Goal: Task Accomplishment & Management: Manage account settings

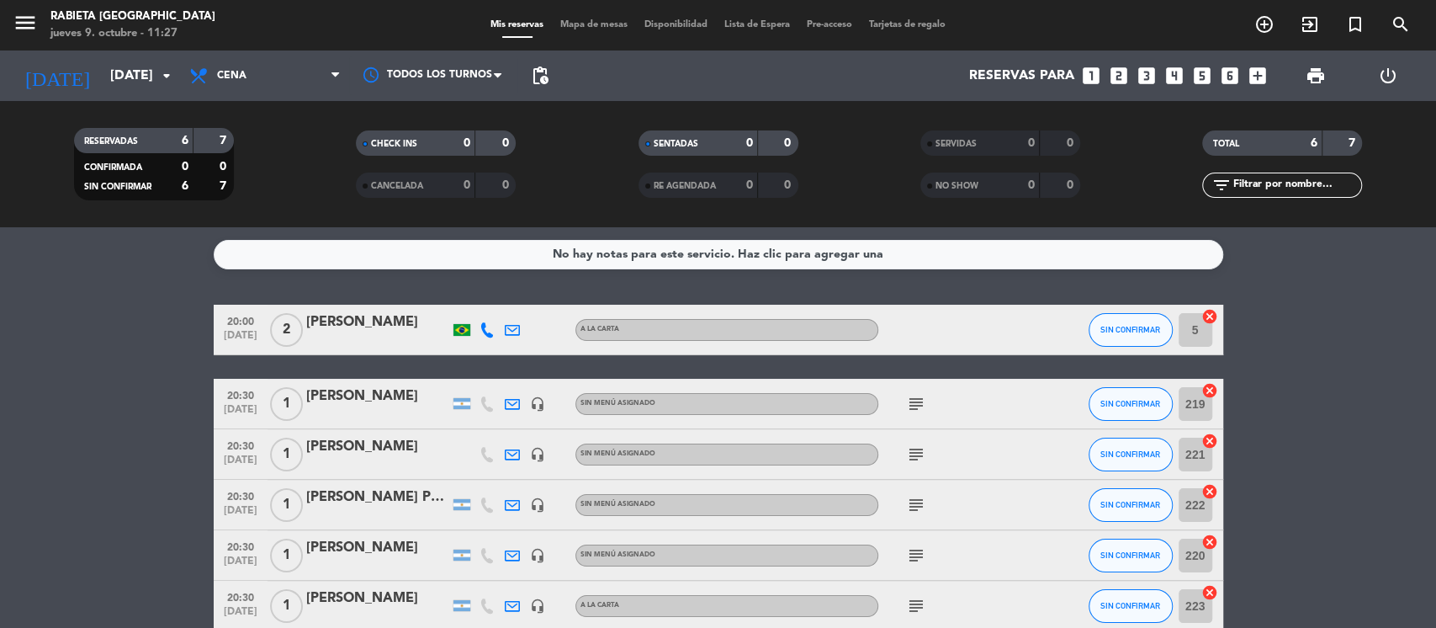
click at [136, 53] on div "[DATE] [DATE] arrow_drop_down" at bounding box center [97, 75] width 168 height 50
click at [135, 64] on input "[DATE]" at bounding box center [191, 76] width 178 height 33
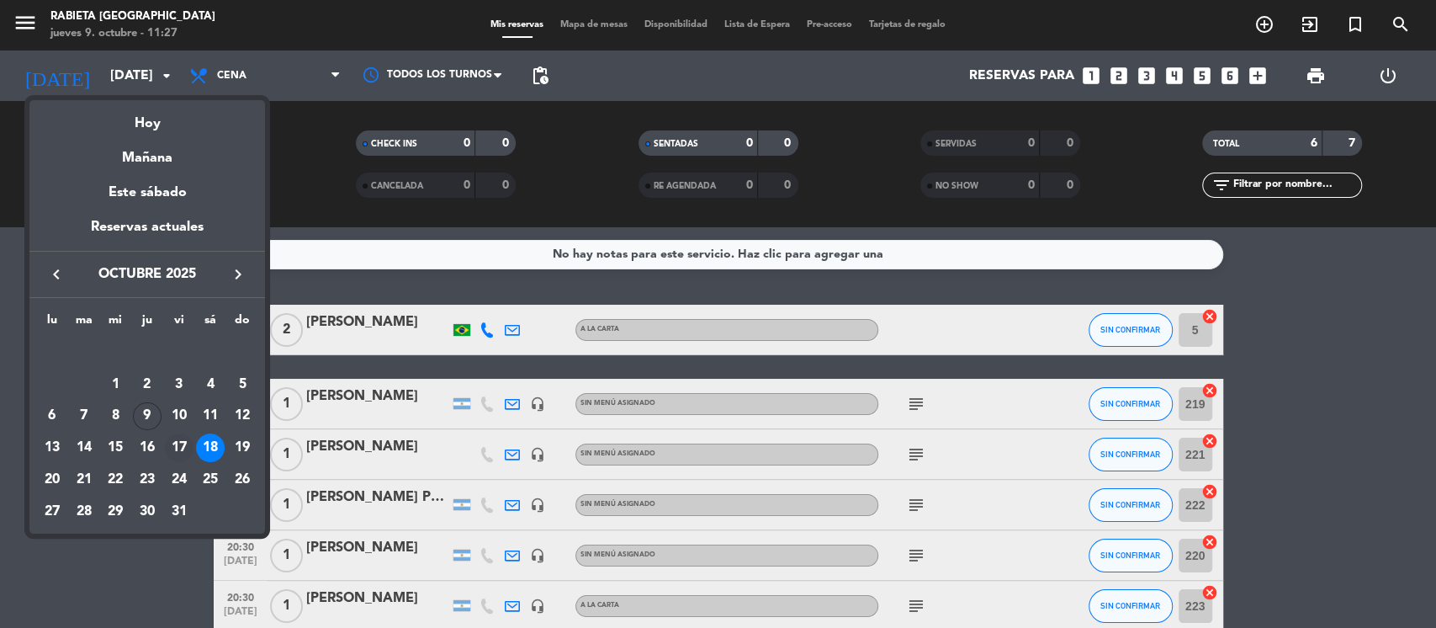
click at [183, 453] on div "17" at bounding box center [179, 447] width 29 height 29
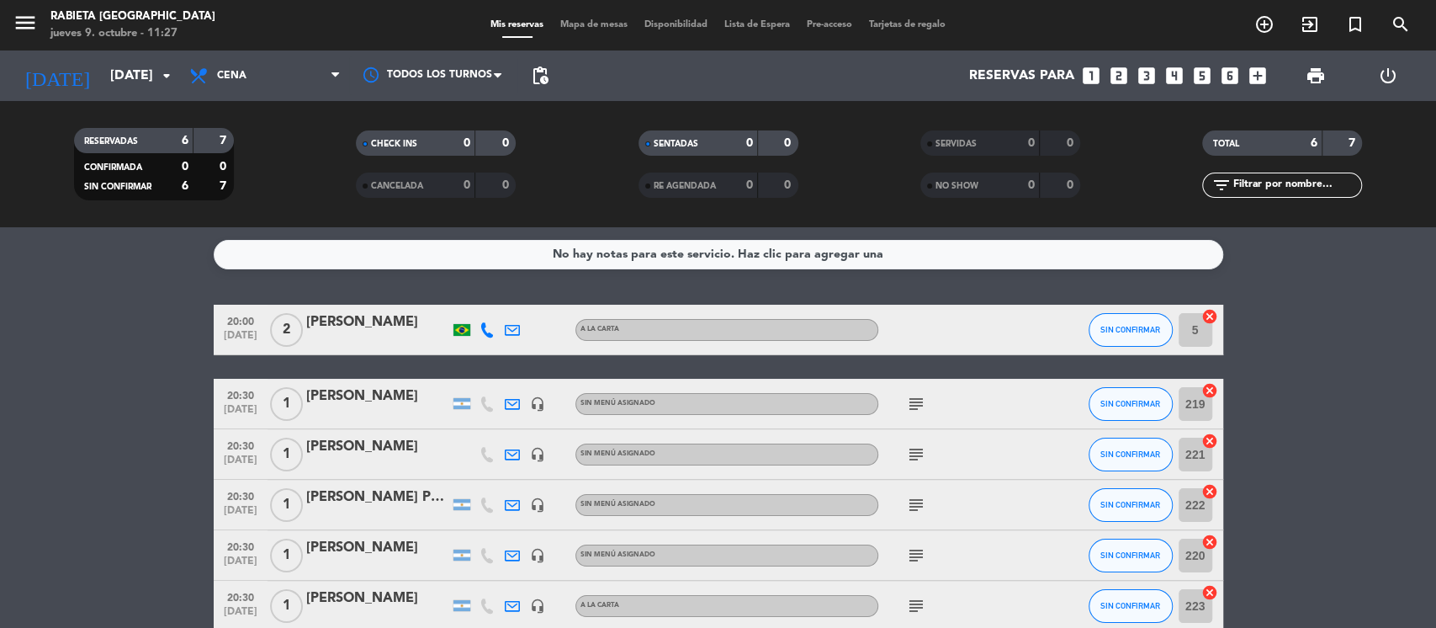
type input "[DATE]"
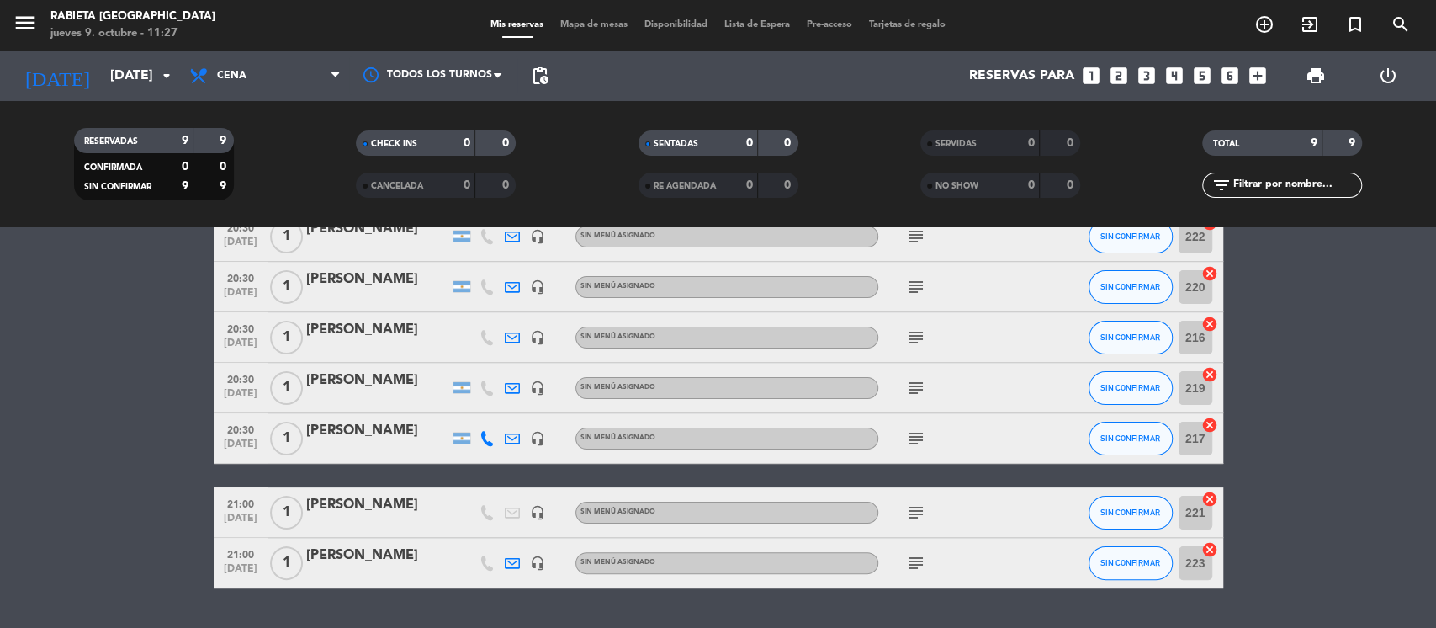
scroll to position [224, 0]
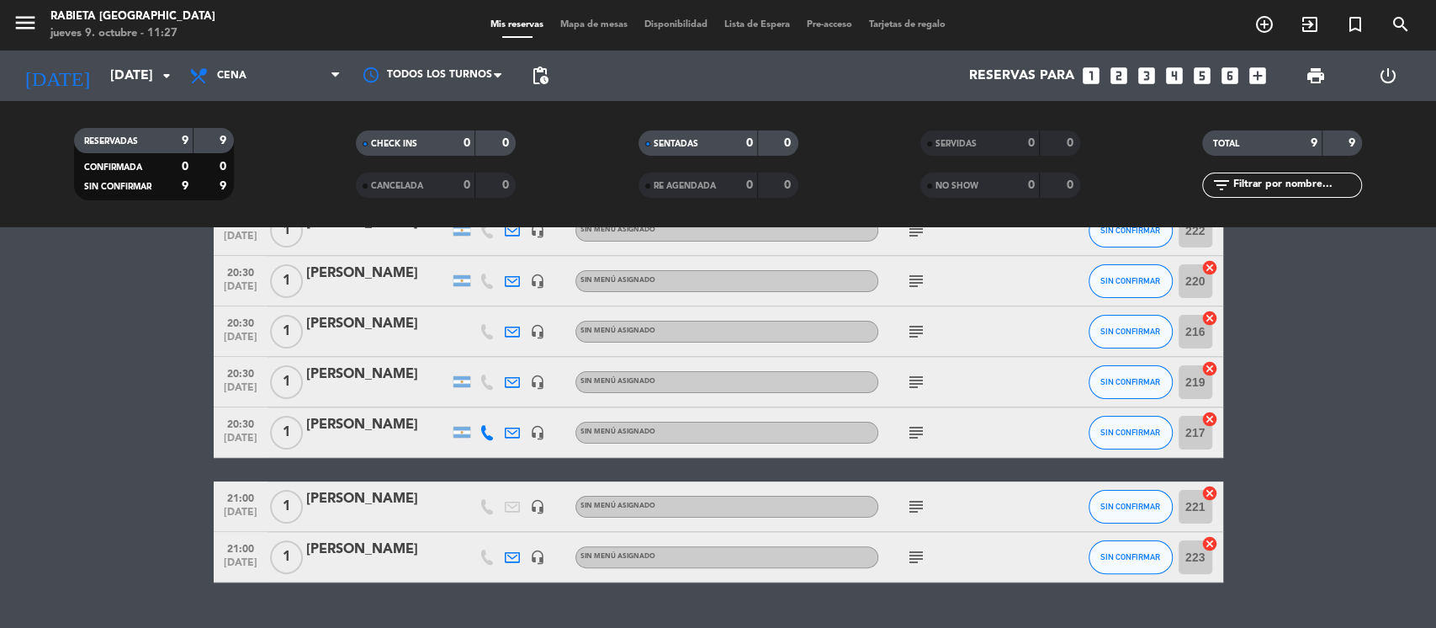
click at [1264, 333] on bookings-row "19:00 [DATE] 1 [PERSON_NAME] headset_mic Sin menú asignado subject SIN CONFIRMA…" at bounding box center [718, 331] width 1436 height 501
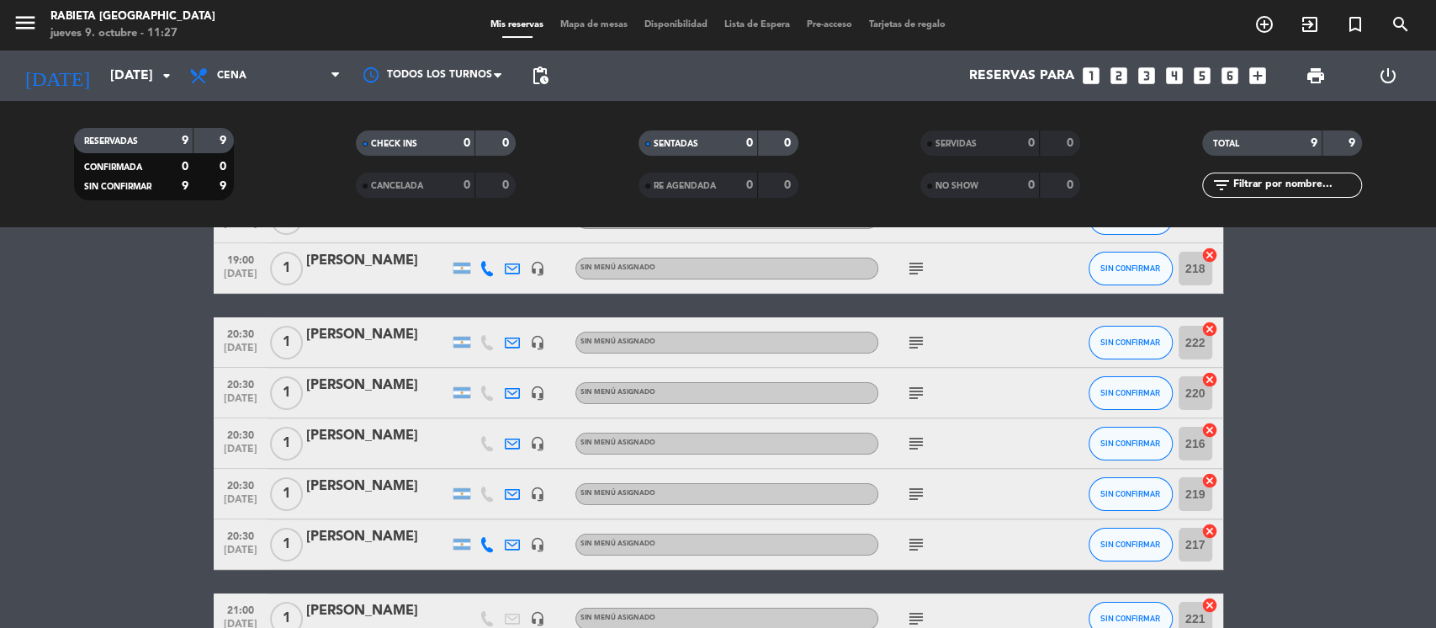
click at [367, 336] on div "[PERSON_NAME]" at bounding box center [377, 335] width 143 height 22
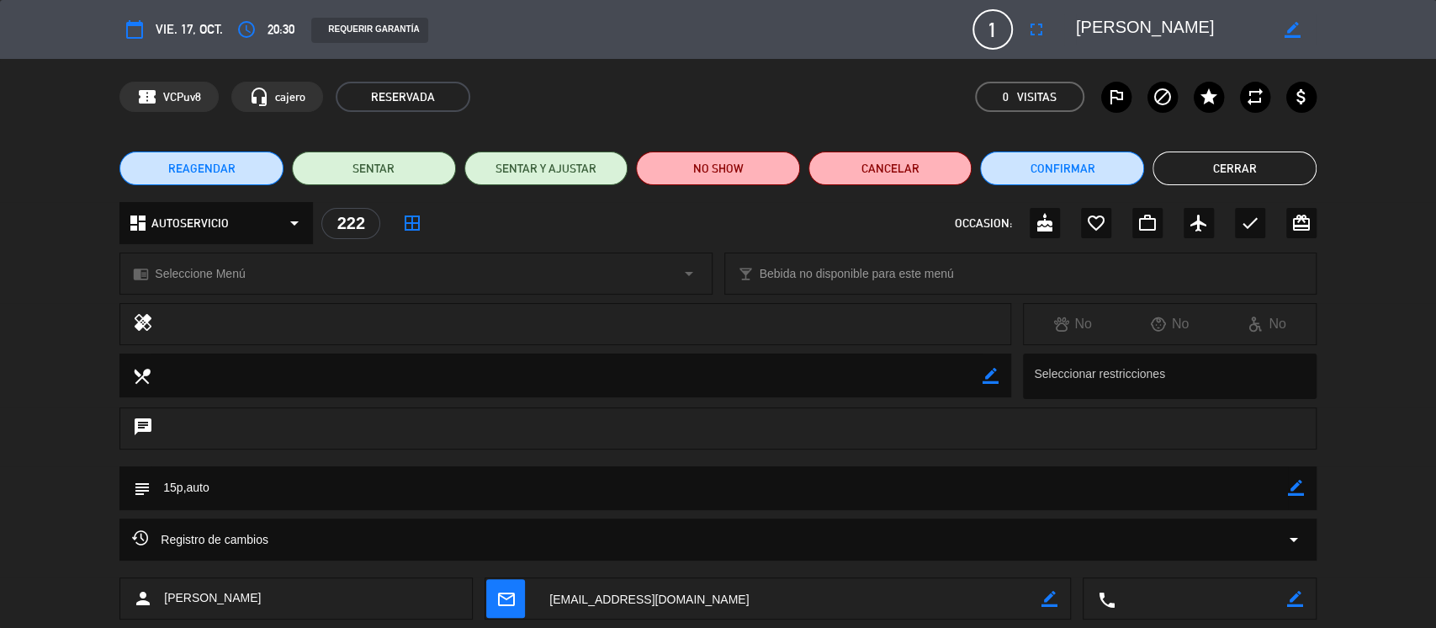
click at [196, 164] on span "REAGENDAR" at bounding box center [201, 169] width 67 height 18
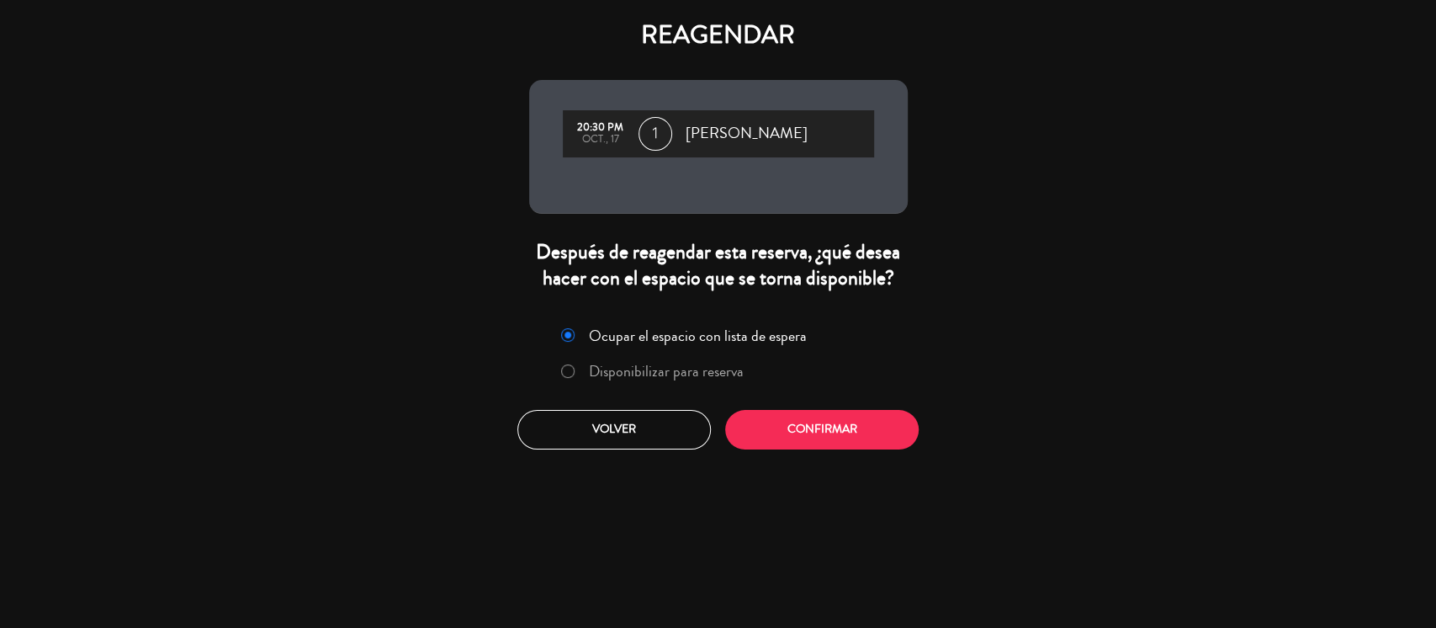
click at [641, 371] on label "Disponibilizar para reserva" at bounding box center [666, 370] width 155 height 15
click at [813, 424] on button "Confirmar" at bounding box center [821, 430] width 193 height 40
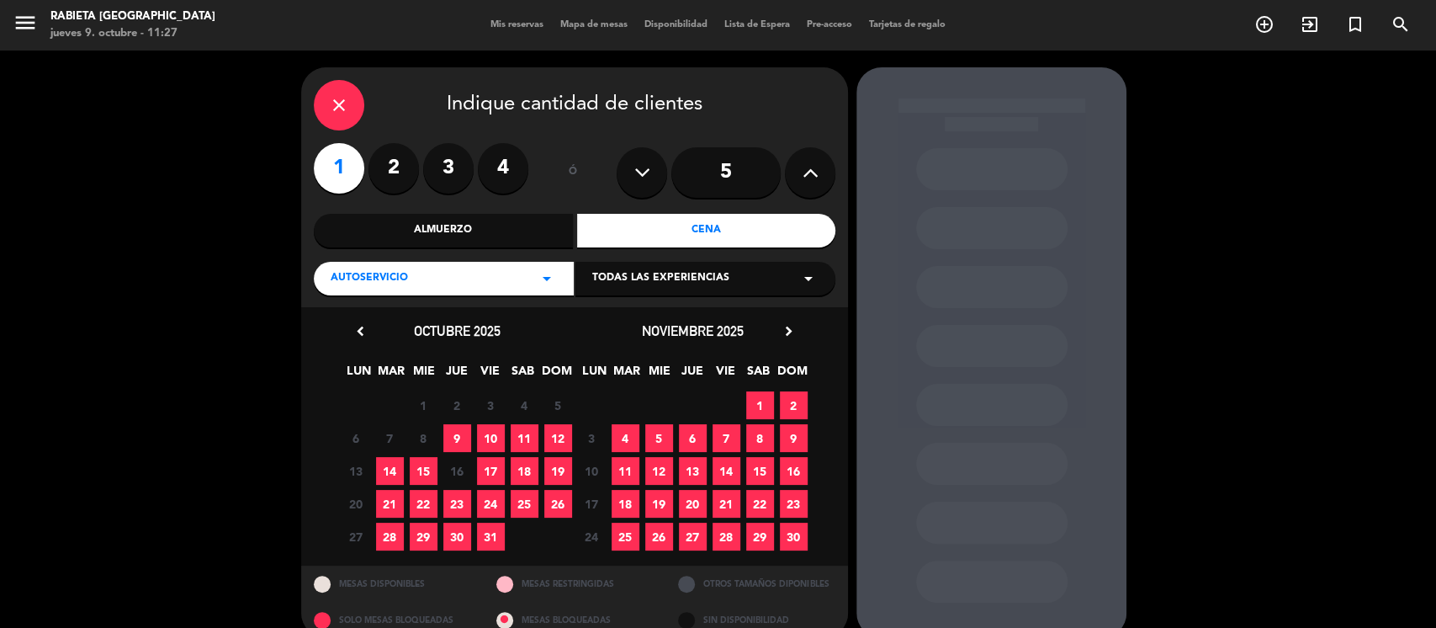
click at [522, 467] on span "18" at bounding box center [525, 471] width 28 height 28
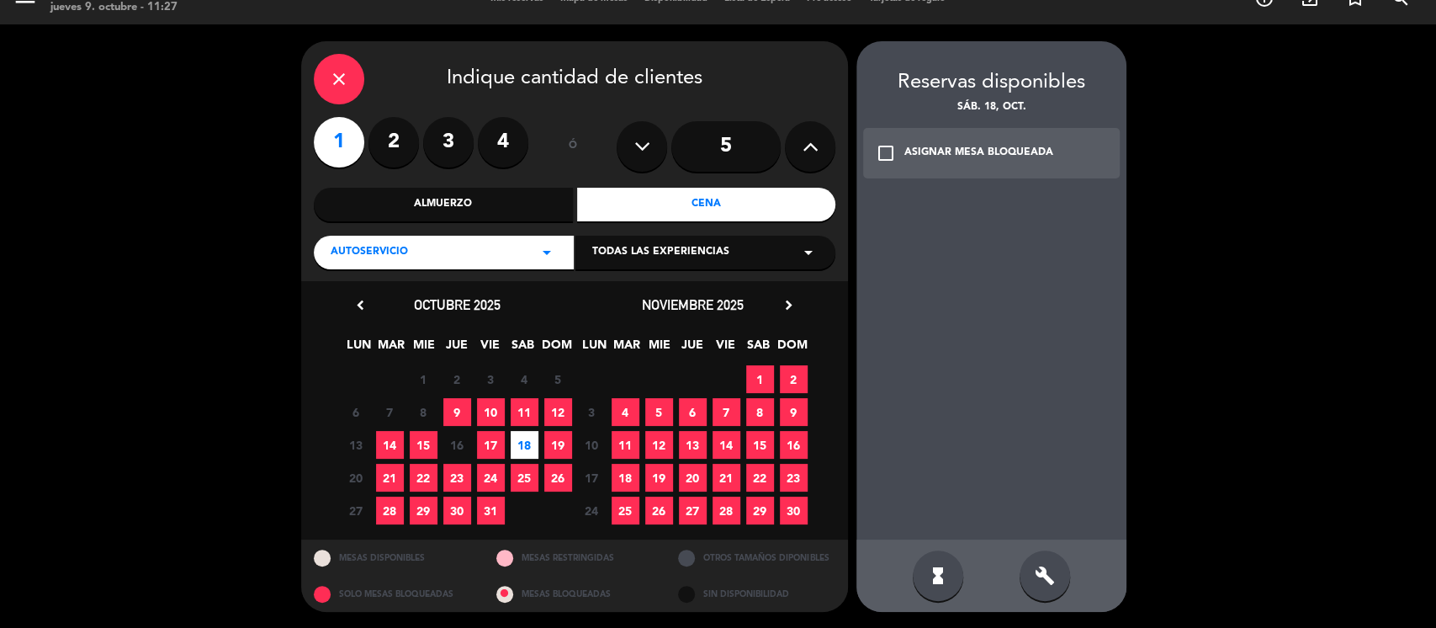
click at [945, 168] on div "check_box_outline_blank ASIGNAR MESA BLOQUEADA" at bounding box center [991, 153] width 257 height 50
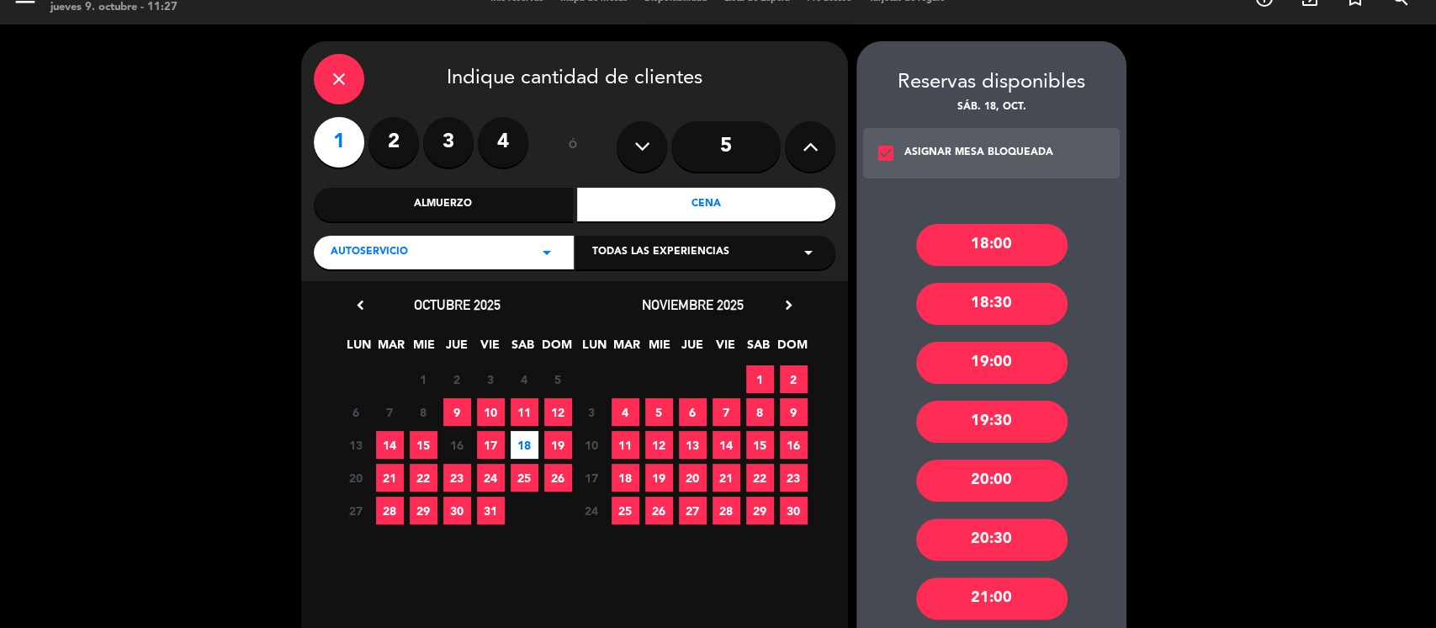
drag, startPoint x: 1035, startPoint y: 535, endPoint x: 1097, endPoint y: 545, distance: 63.1
click at [1035, 535] on div "20:30" at bounding box center [991, 539] width 151 height 42
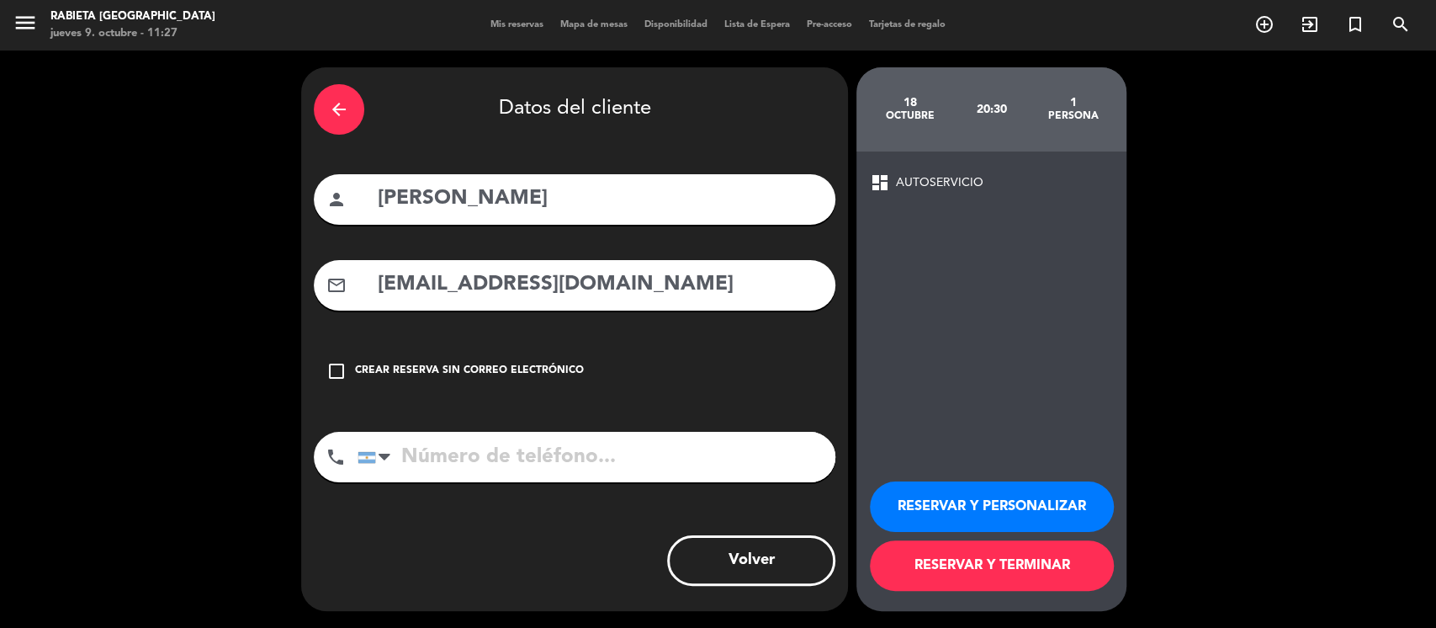
click at [1009, 505] on button "RESERVAR Y PERSONALIZAR" at bounding box center [992, 506] width 244 height 50
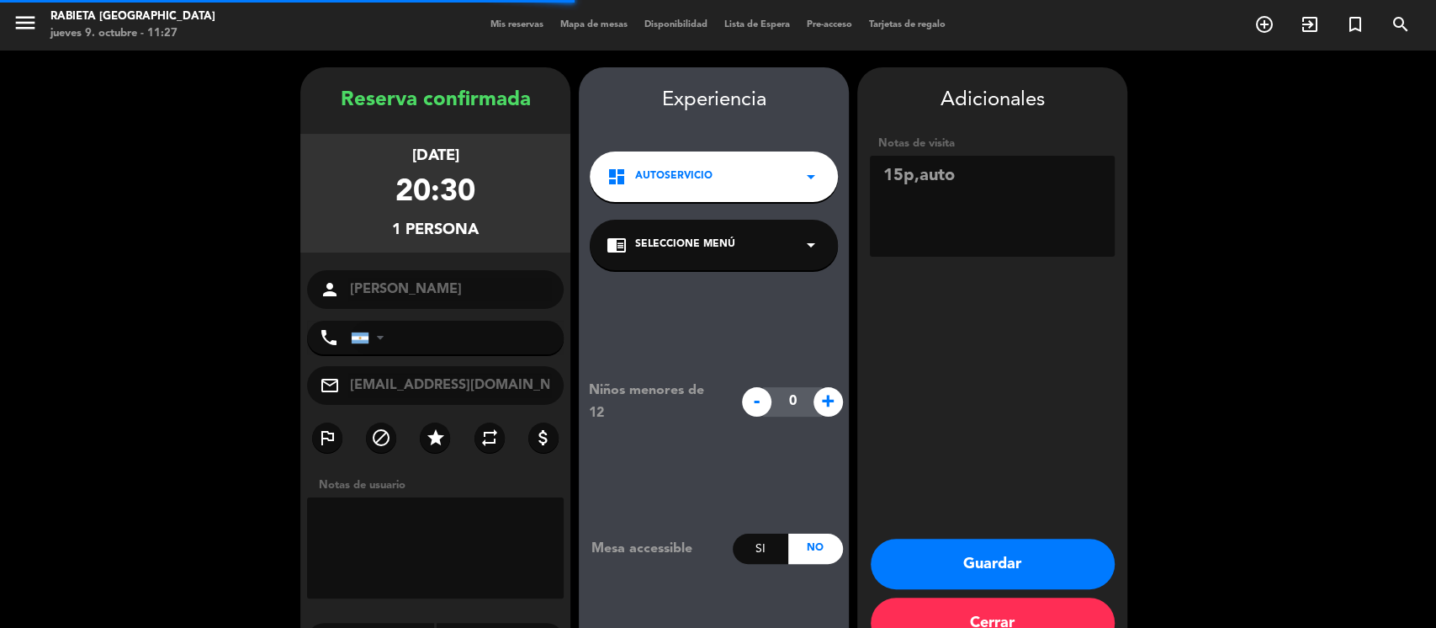
click at [1058, 538] on button "Guardar" at bounding box center [993, 563] width 244 height 50
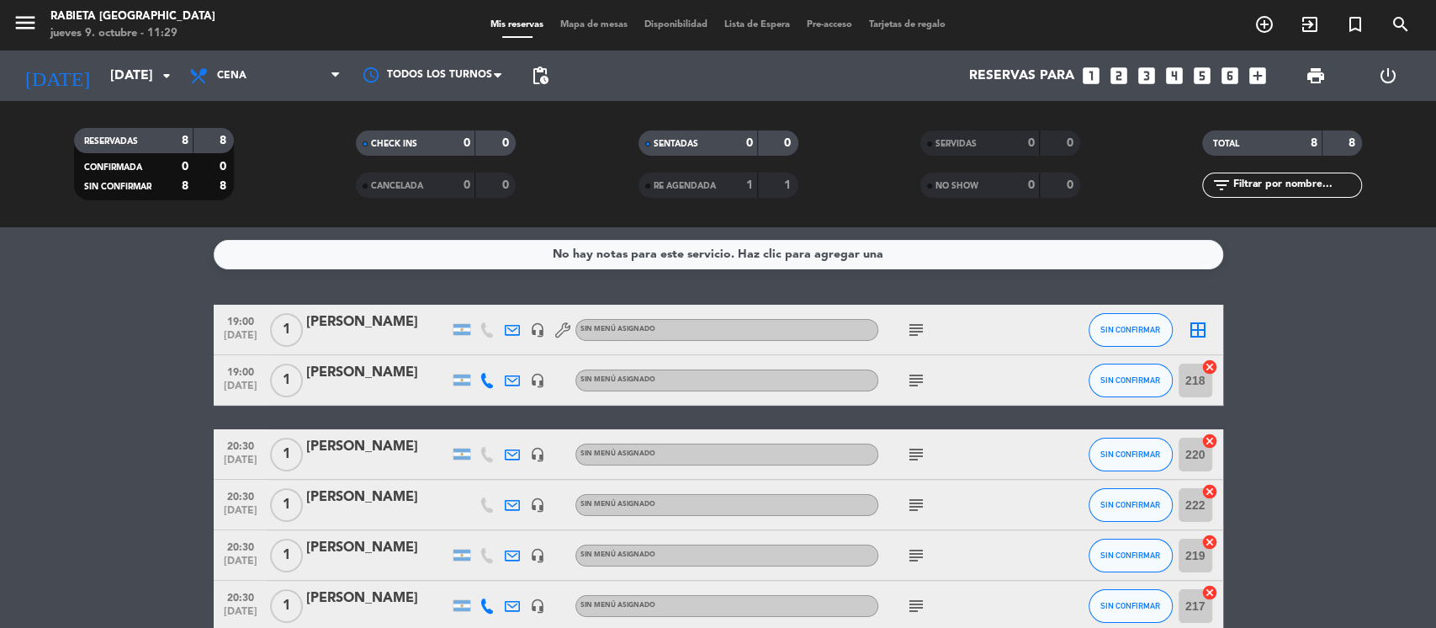
click at [1411, 356] on bookings-row "19:00 [DATE] 1 [PERSON_NAME] headset_mic Sin menú asignado subject SIN CONFIRMA…" at bounding box center [718, 530] width 1436 height 451
click at [102, 76] on input "[DATE]" at bounding box center [191, 76] width 178 height 33
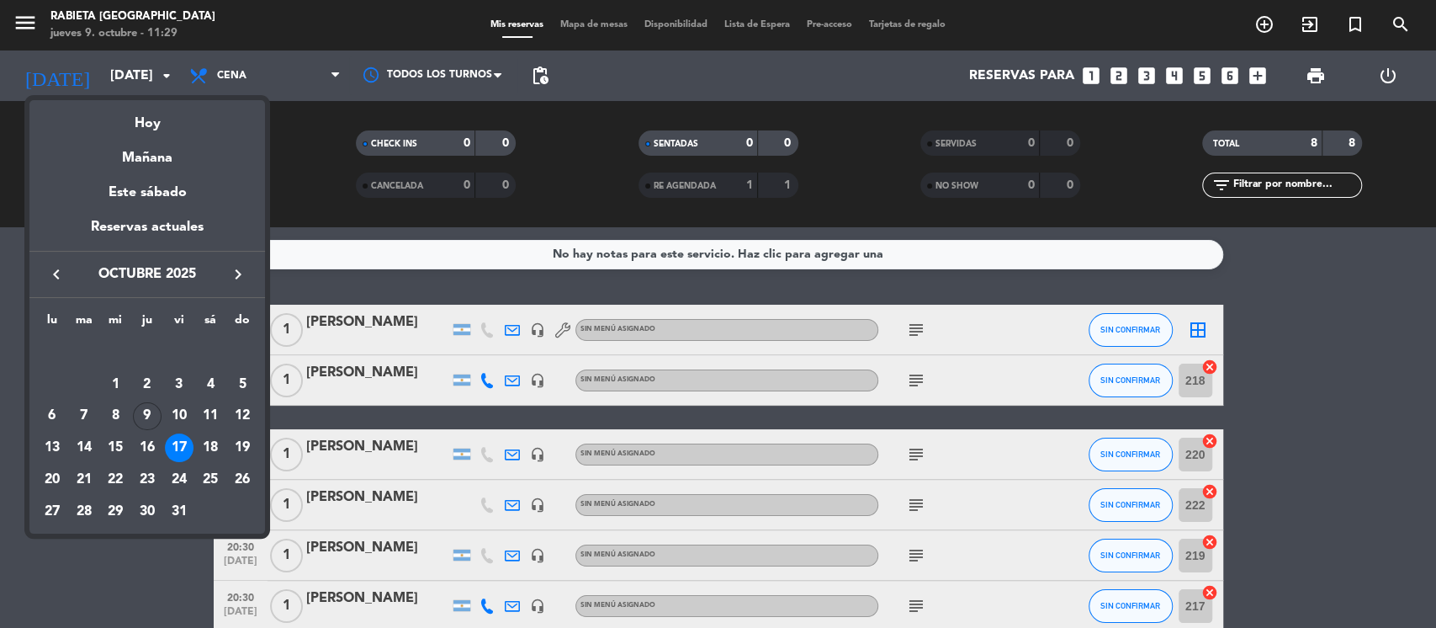
click at [233, 284] on icon "keyboard_arrow_right" at bounding box center [238, 274] width 20 height 20
click at [84, 445] on div "18" at bounding box center [84, 447] width 29 height 29
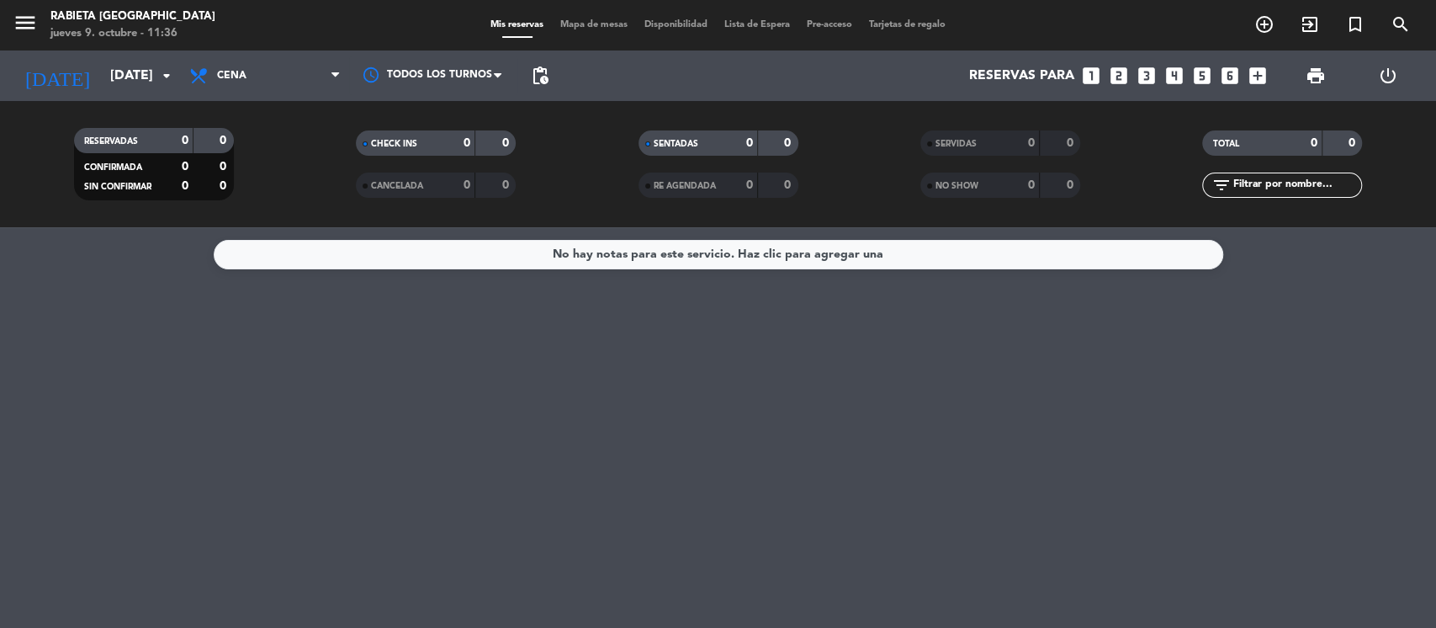
click at [138, 50] on div "menu Rabieta La París jueves 9. octubre - 11:36 Mis reservas Mapa de mesas Disp…" at bounding box center [718, 25] width 1436 height 50
click at [138, 66] on input "[DATE]" at bounding box center [191, 76] width 178 height 33
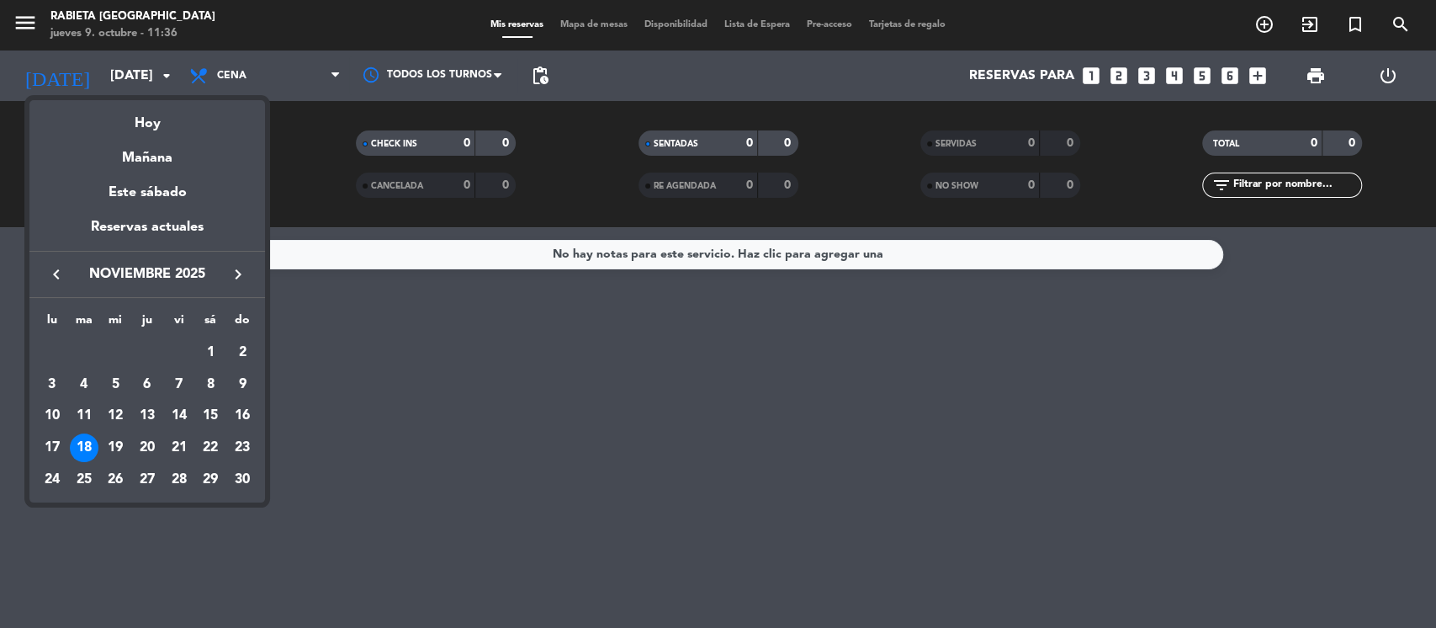
click at [58, 273] on icon "keyboard_arrow_left" at bounding box center [56, 274] width 20 height 20
click at [176, 443] on div "17" at bounding box center [179, 447] width 29 height 29
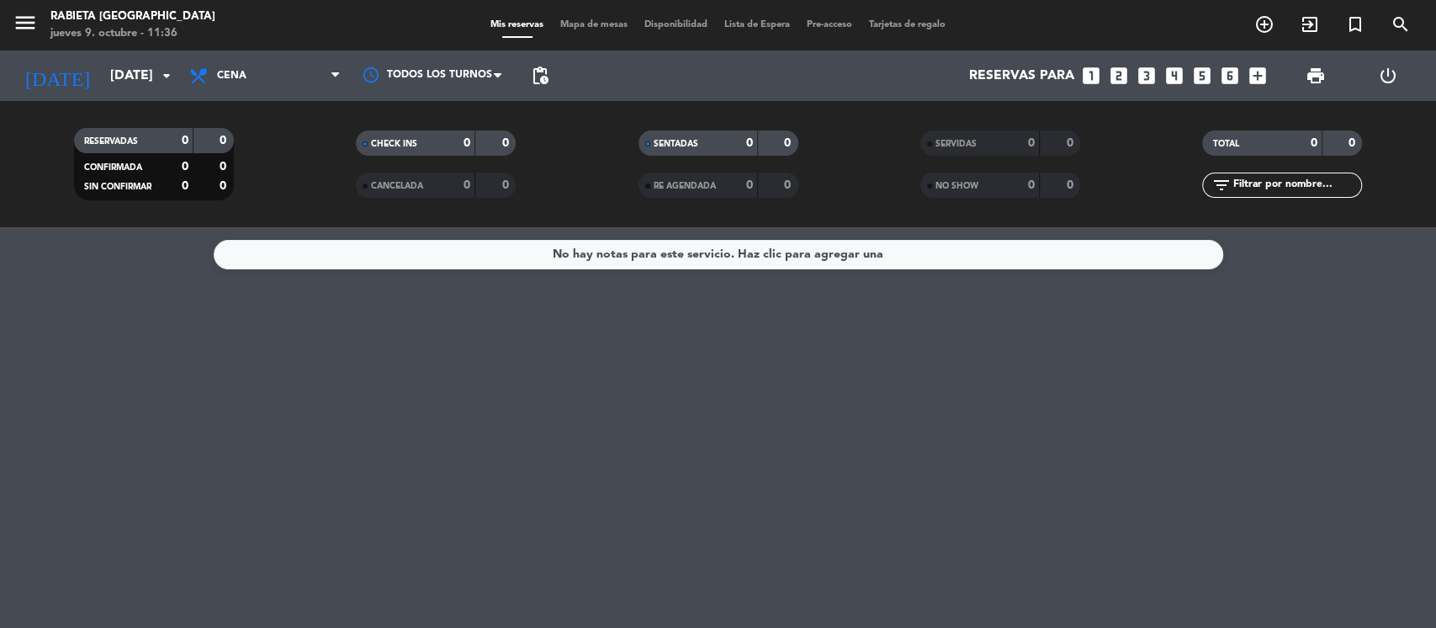
type input "[DATE]"
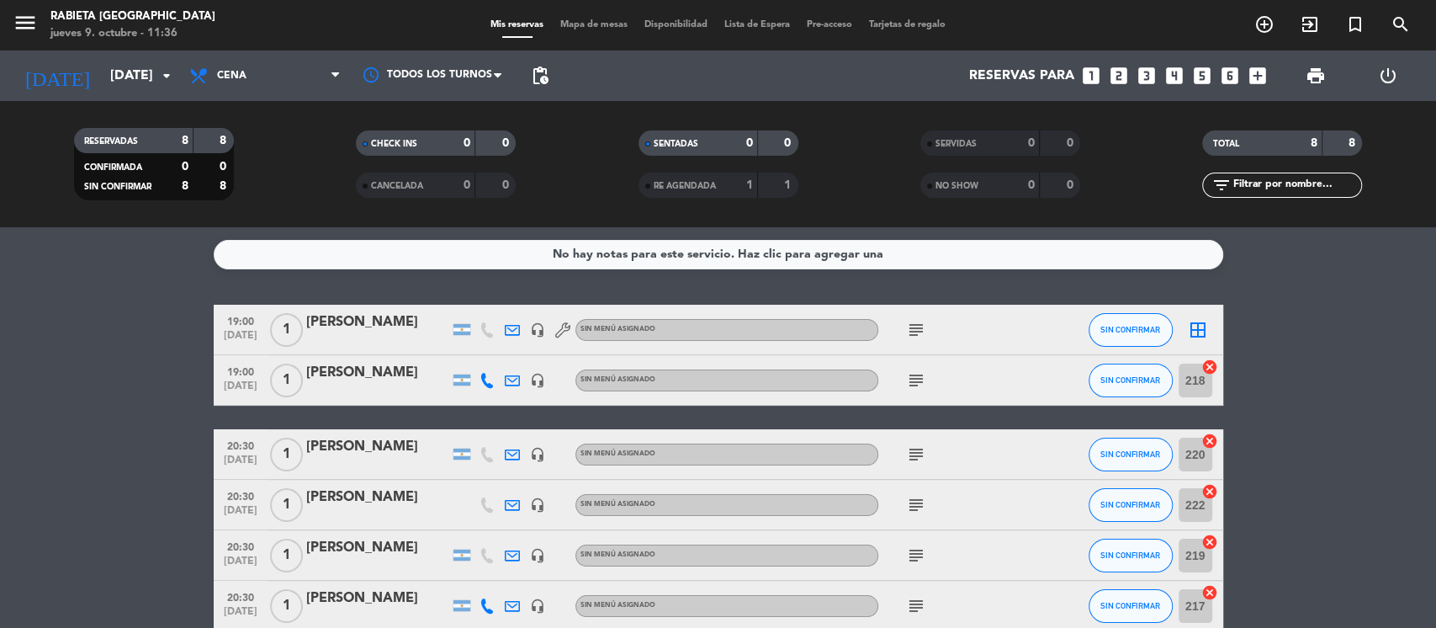
click at [1253, 28] on span "add_circle_outline" at bounding box center [1264, 24] width 45 height 29
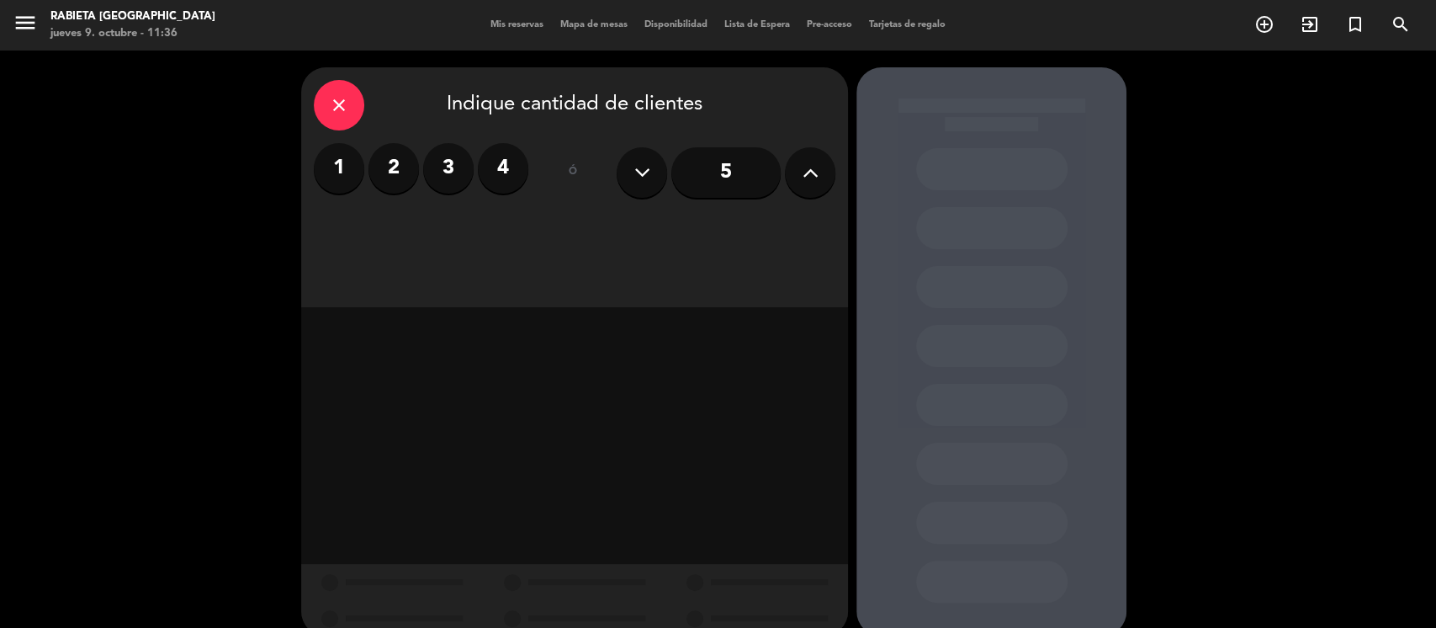
click at [350, 177] on label "1" at bounding box center [339, 168] width 50 height 50
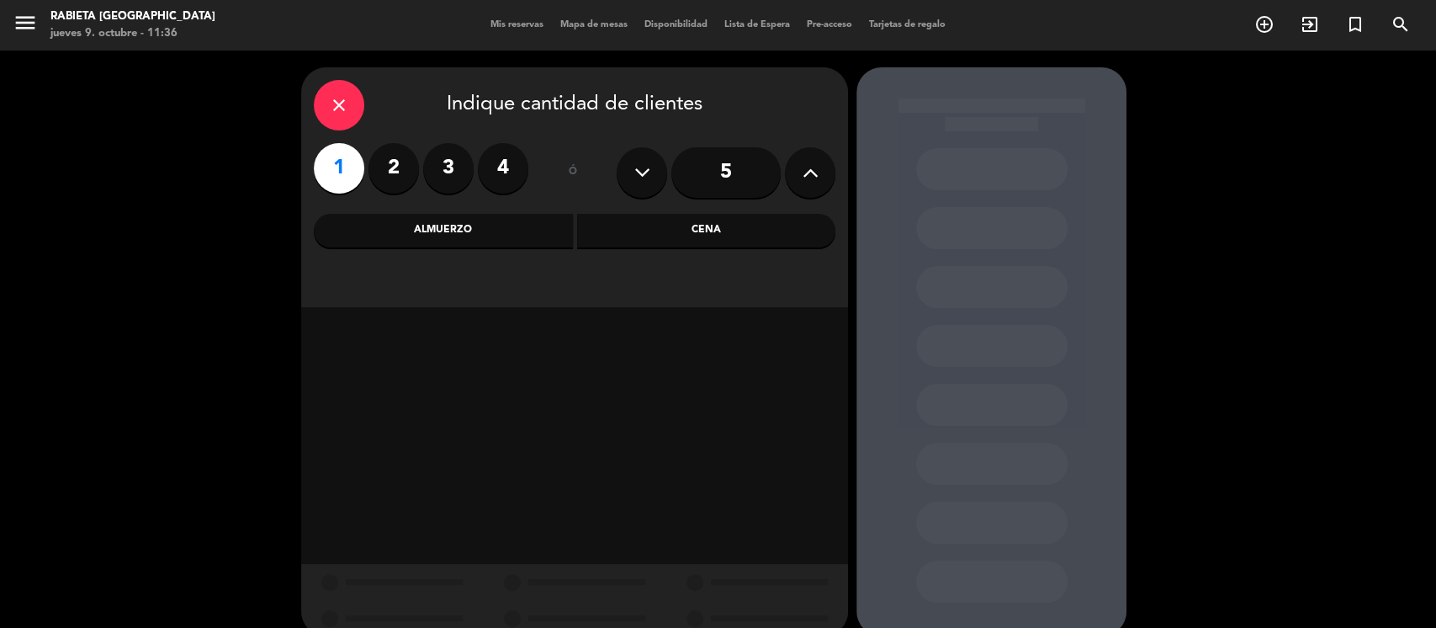
click at [705, 236] on div "Cena" at bounding box center [706, 231] width 259 height 34
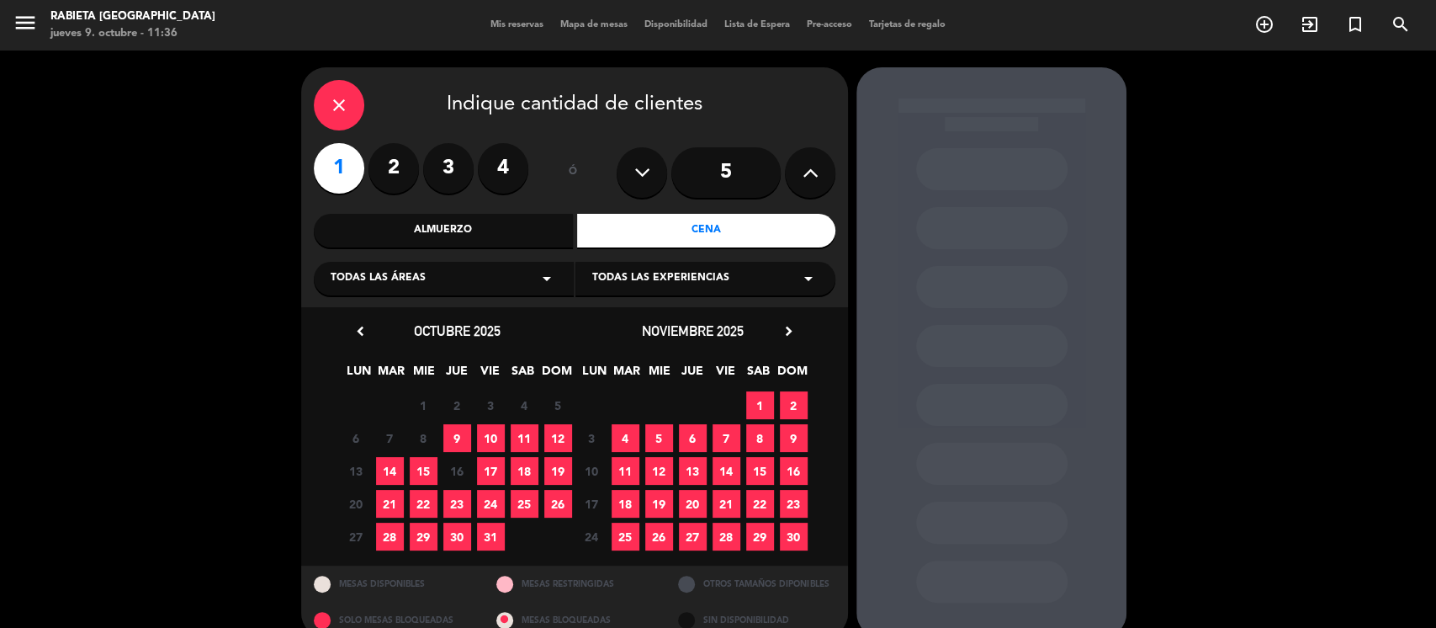
click at [495, 468] on span "17" at bounding box center [491, 471] width 28 height 28
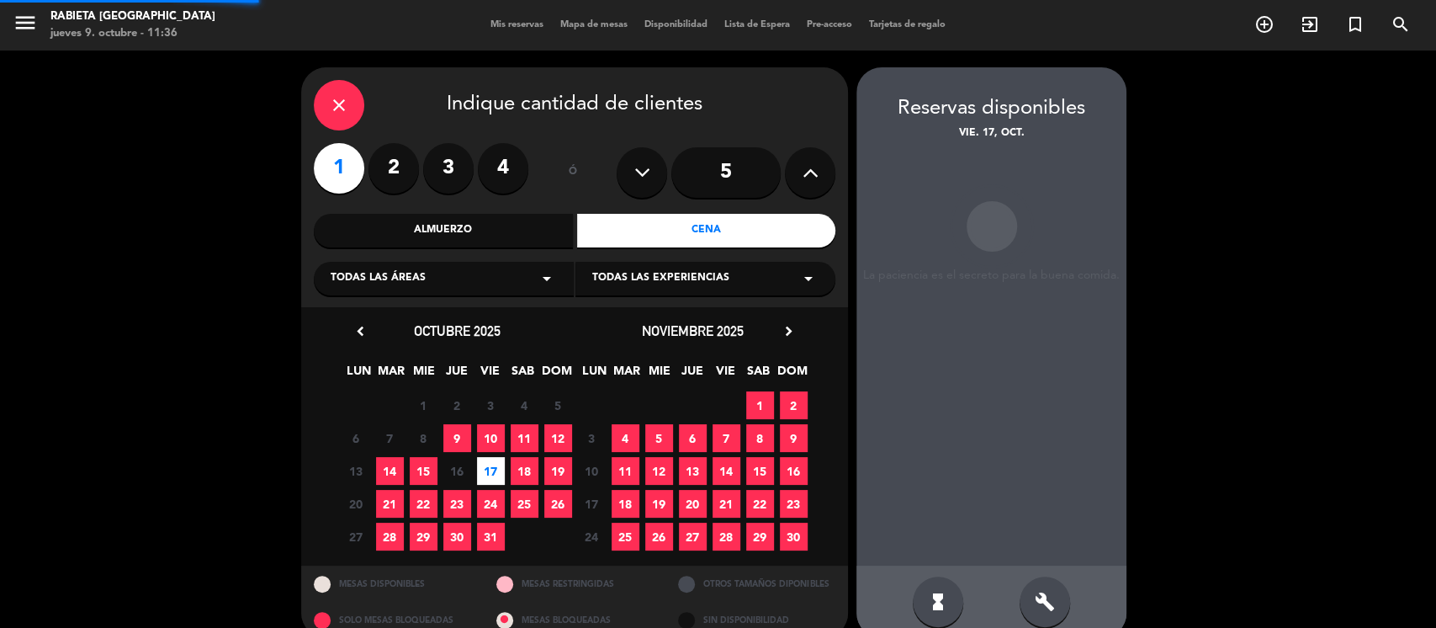
scroll to position [26, 0]
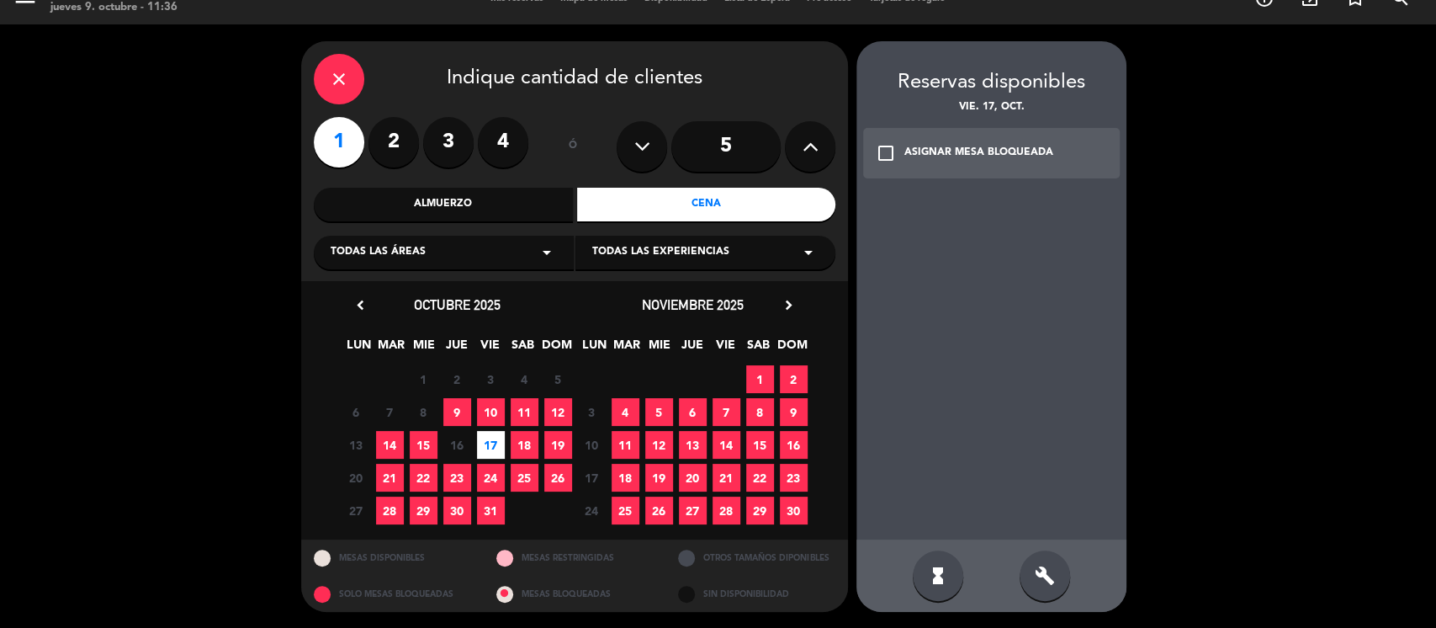
click at [990, 143] on div "check_box_outline_blank ASIGNAR MESA BLOQUEADA" at bounding box center [991, 153] width 257 height 50
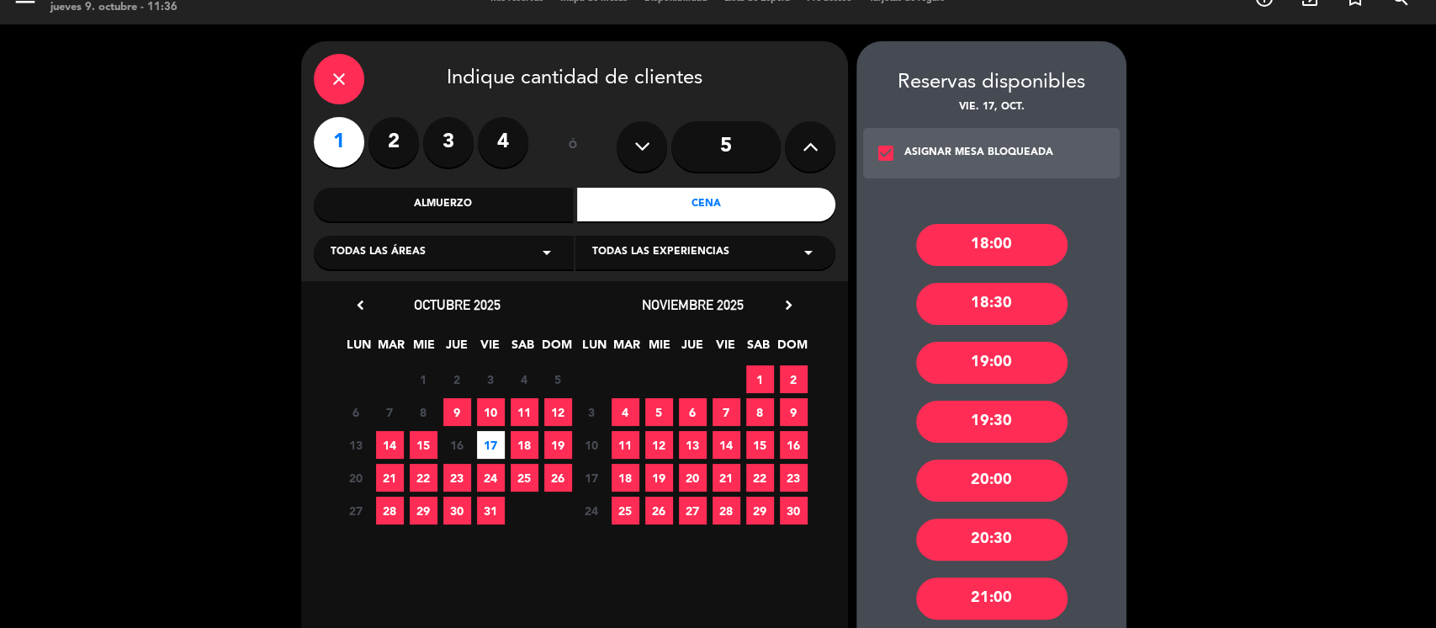
click at [1002, 538] on div "20:30" at bounding box center [991, 539] width 151 height 42
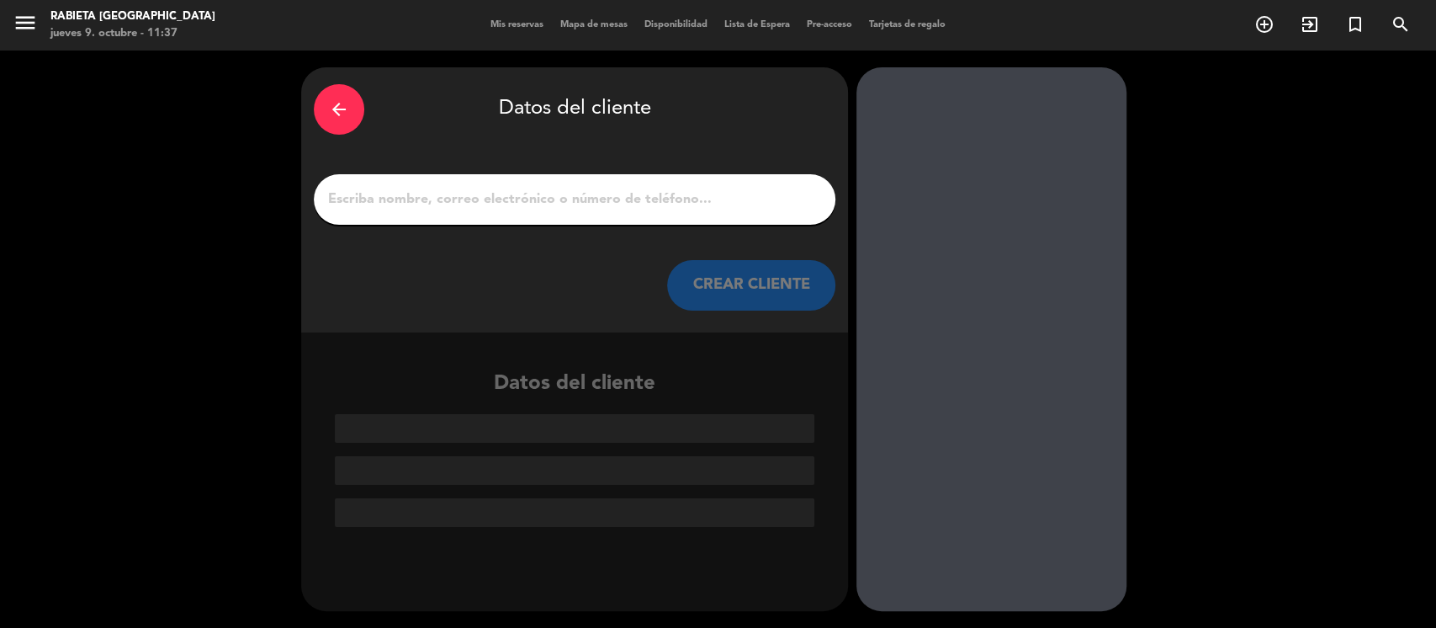
click at [527, 200] on input "1" at bounding box center [574, 200] width 496 height 24
paste input "[PERSON_NAME]"
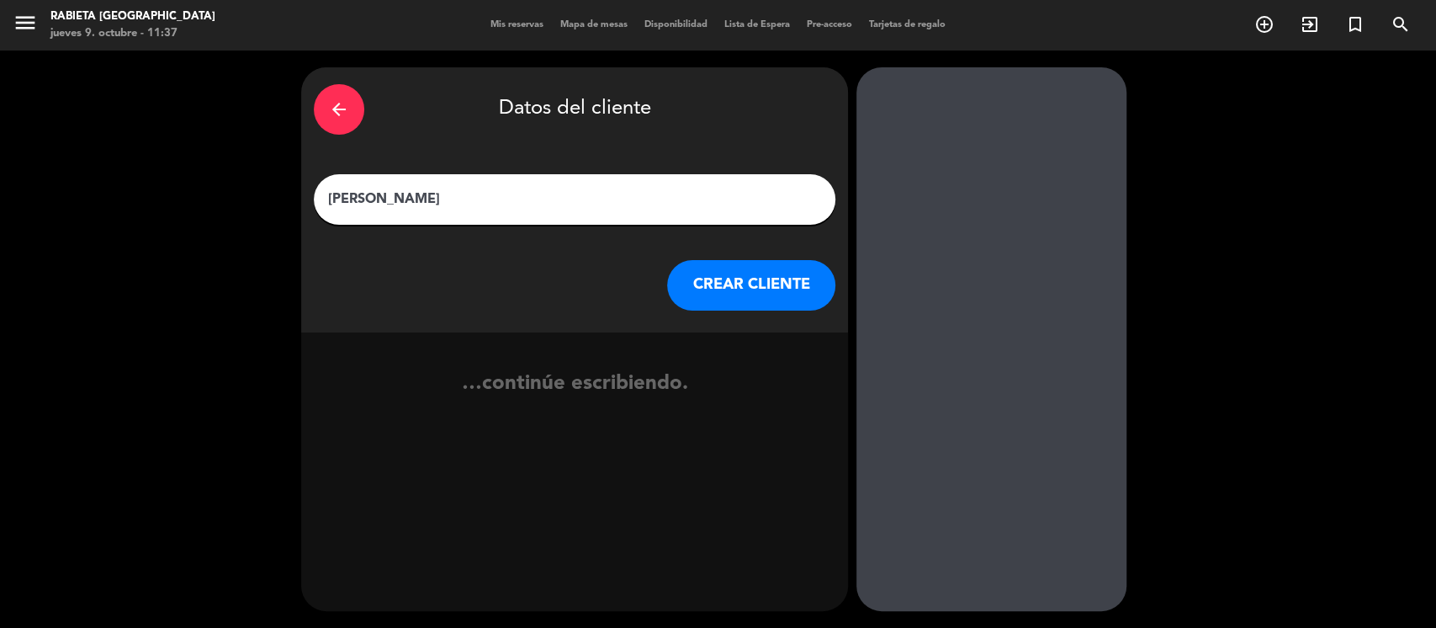
type input "[PERSON_NAME]"
click at [787, 294] on button "CREAR CLIENTE" at bounding box center [751, 285] width 168 height 50
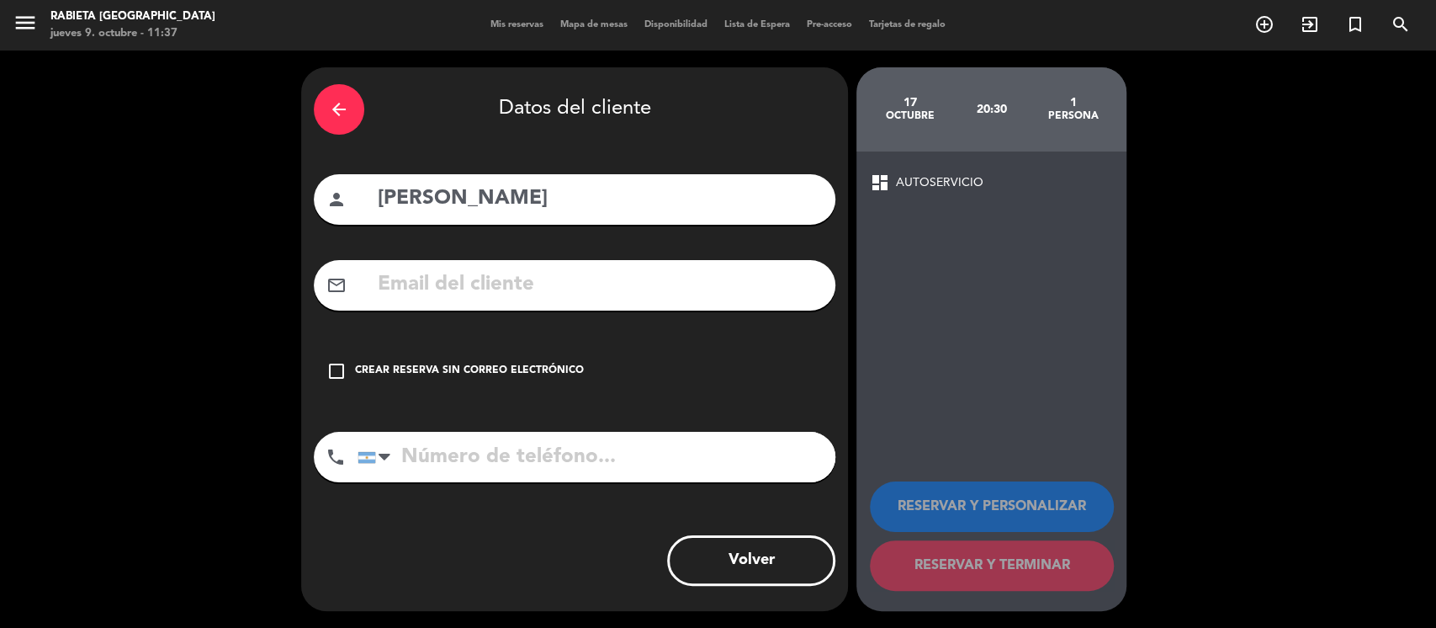
click at [564, 286] on input "text" at bounding box center [599, 285] width 447 height 34
paste input "[EMAIL_ADDRESS][DOMAIN_NAME]"
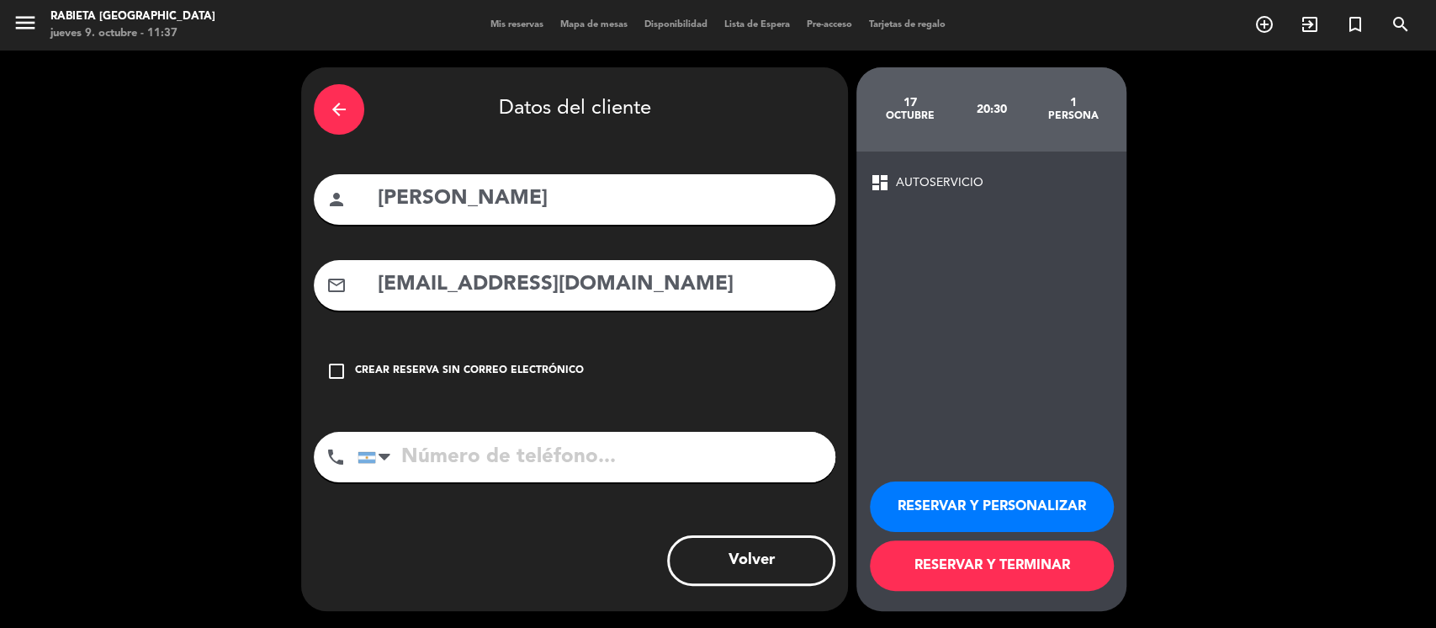
type input "[EMAIL_ADDRESS][DOMAIN_NAME]"
click at [1059, 495] on button "RESERVAR Y PERSONALIZAR" at bounding box center [992, 506] width 244 height 50
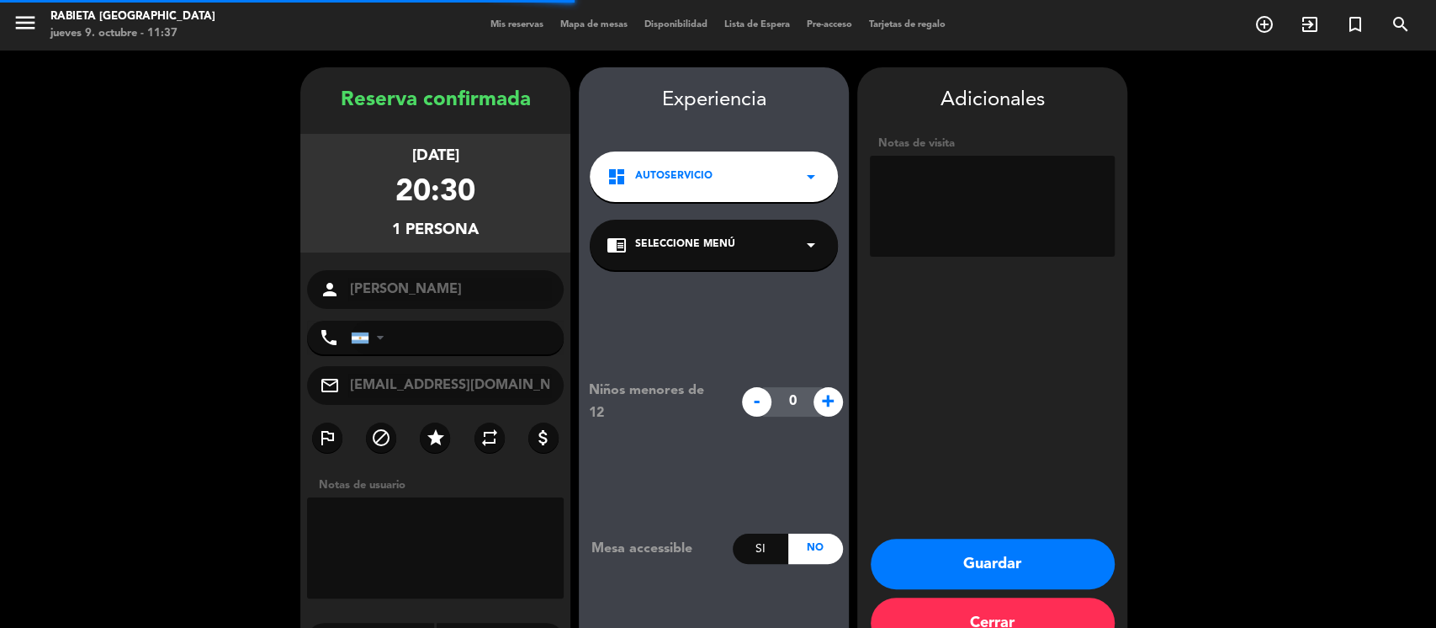
scroll to position [45, 0]
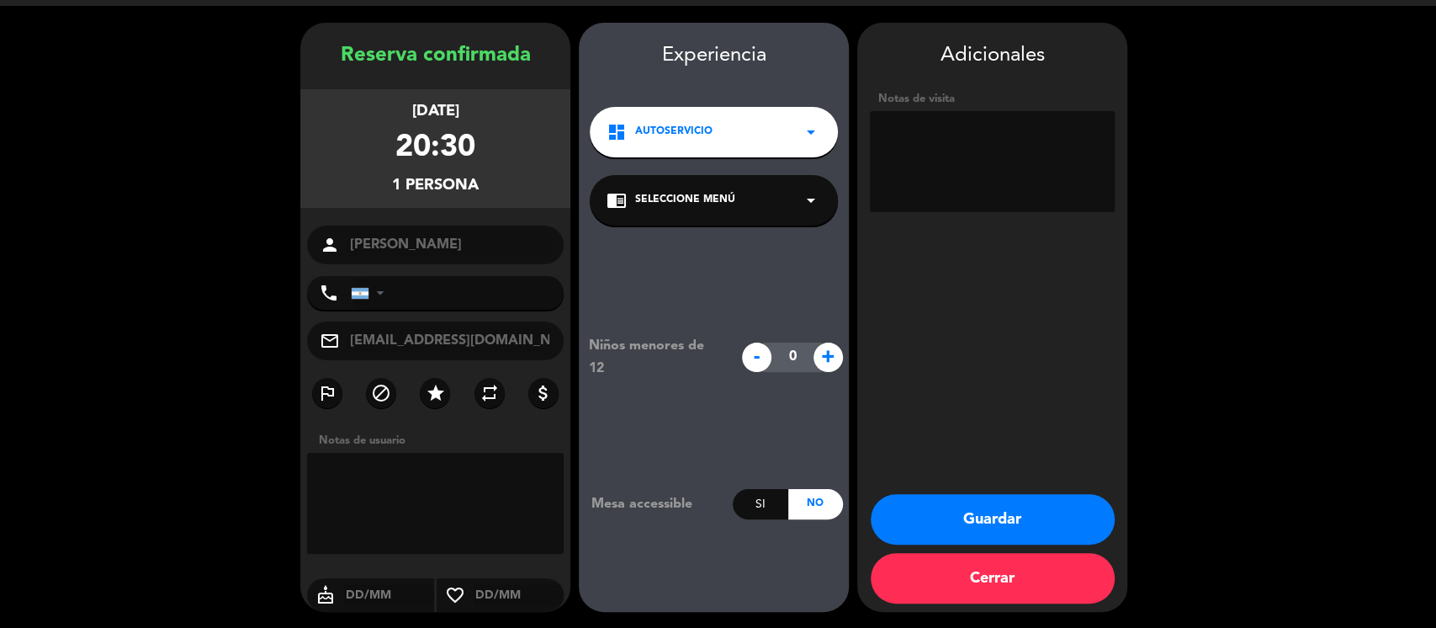
click at [1087, 183] on textarea at bounding box center [992, 161] width 245 height 101
click at [983, 158] on textarea at bounding box center [992, 161] width 245 height 101
type textarea "20 pax, resto"
click at [1070, 513] on button "Guardar" at bounding box center [993, 519] width 244 height 50
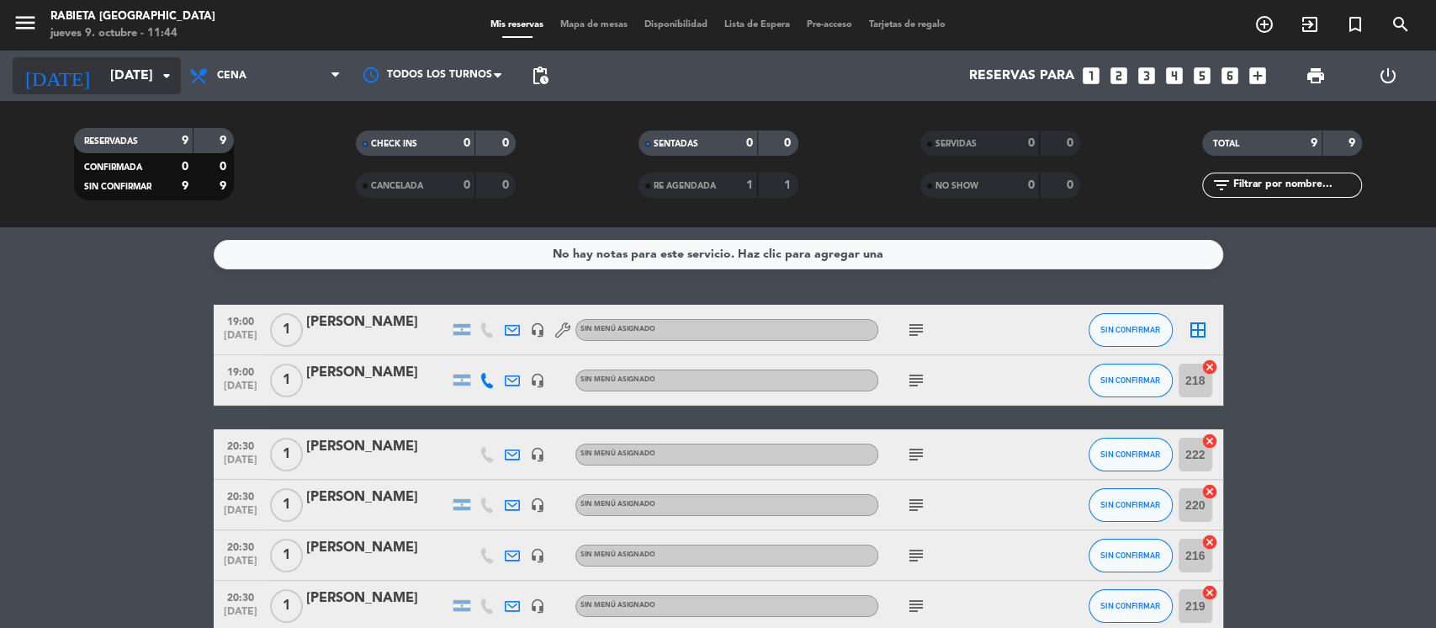
click at [131, 70] on input "[DATE]" at bounding box center [191, 76] width 178 height 33
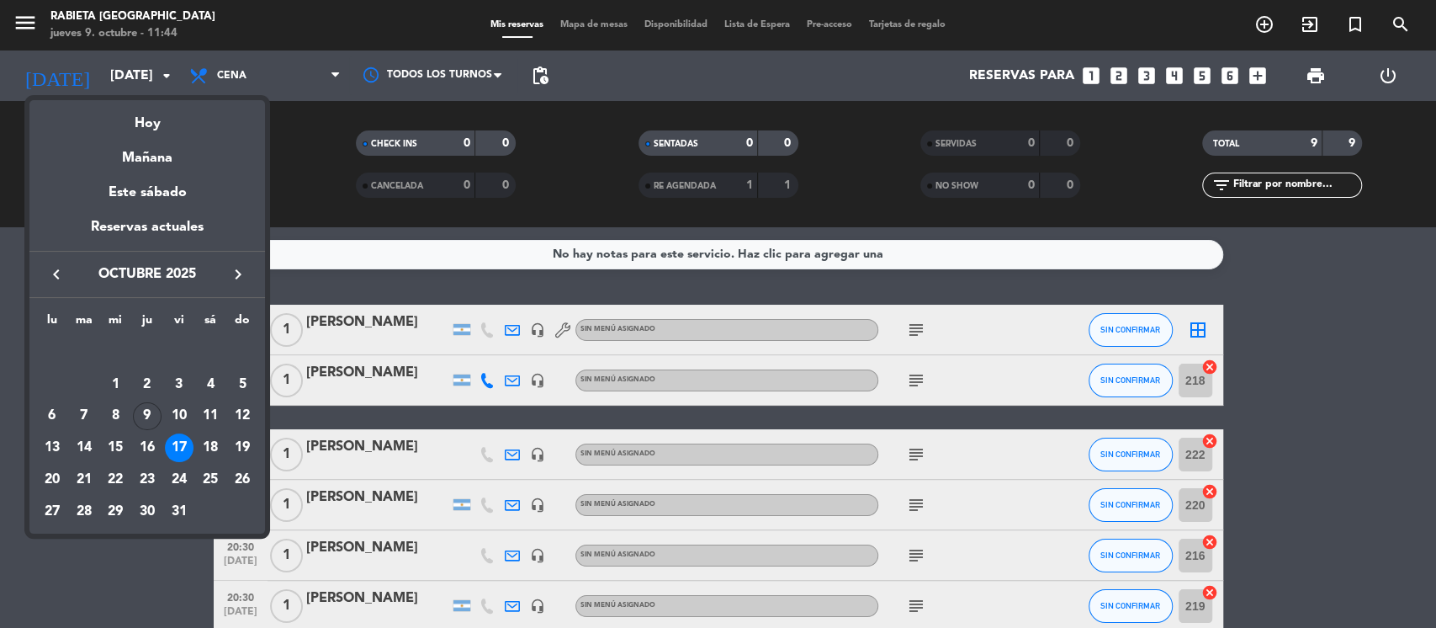
drag, startPoint x: 146, startPoint y: 419, endPoint x: 333, endPoint y: 420, distance: 186.8
click at [147, 417] on div "9" at bounding box center [147, 416] width 29 height 29
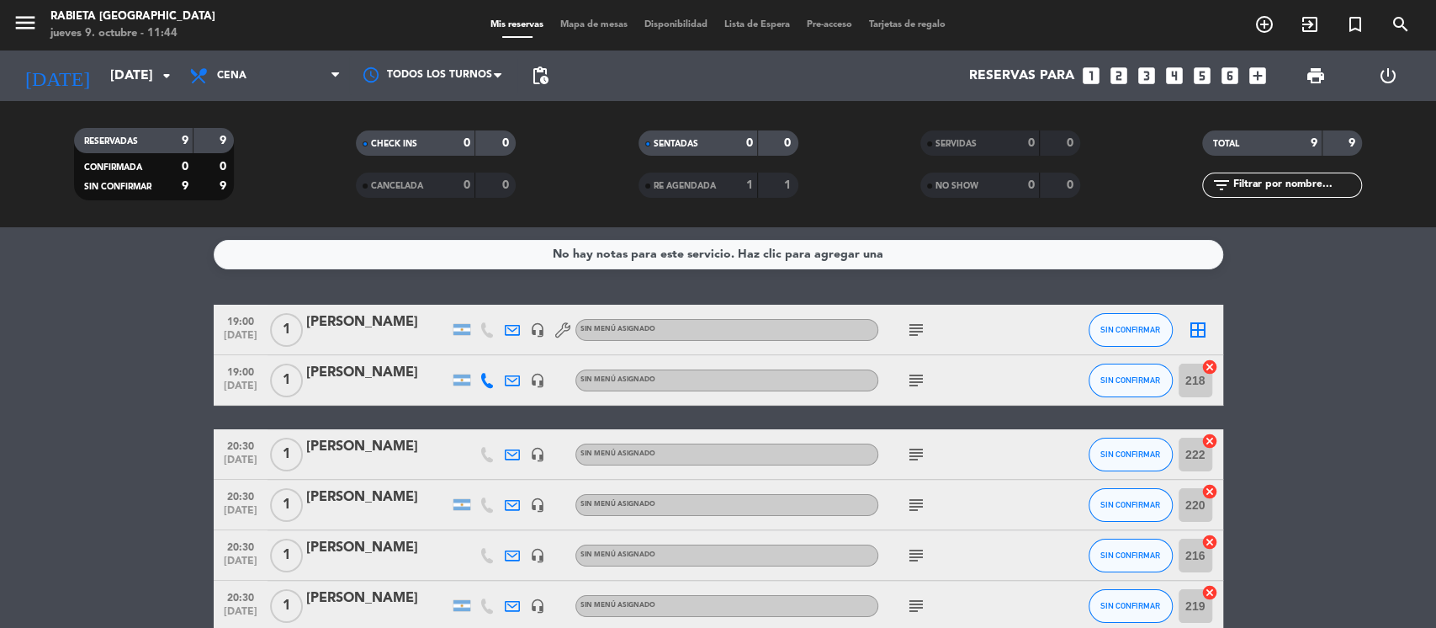
type input "[DEMOGRAPHIC_DATA][DATE]"
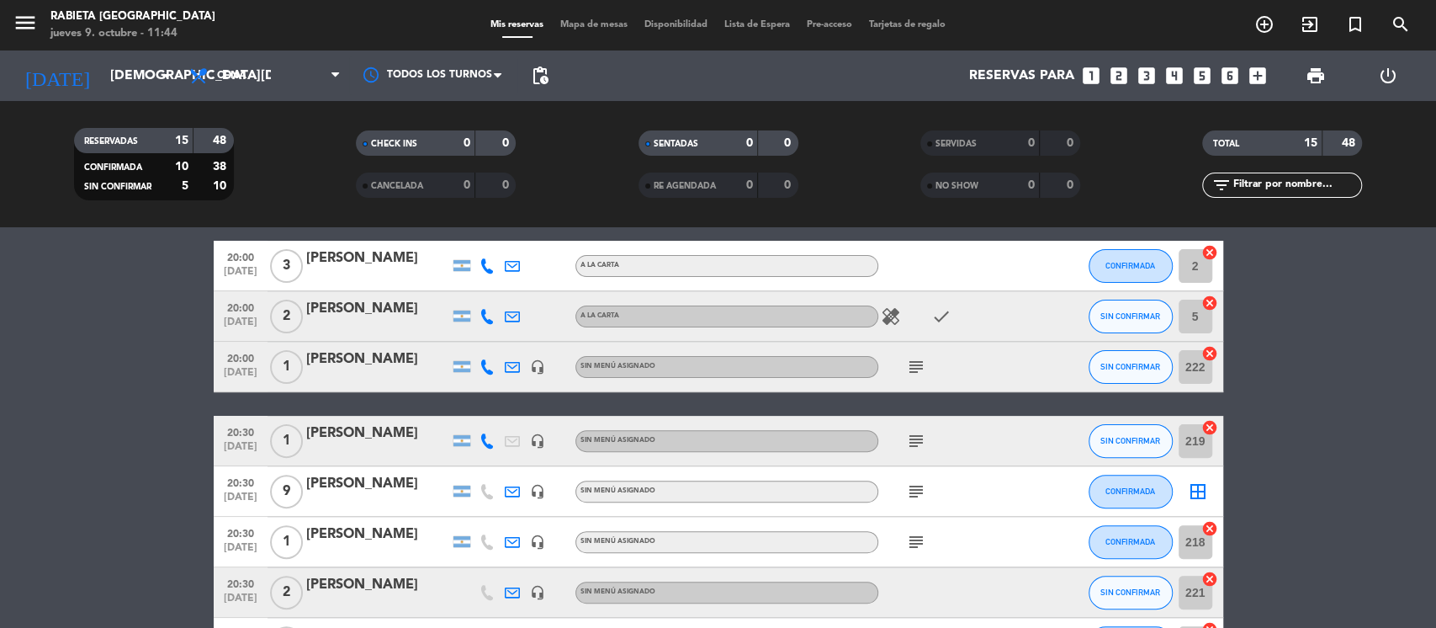
scroll to position [636, 0]
